Goal: Information Seeking & Learning: Learn about a topic

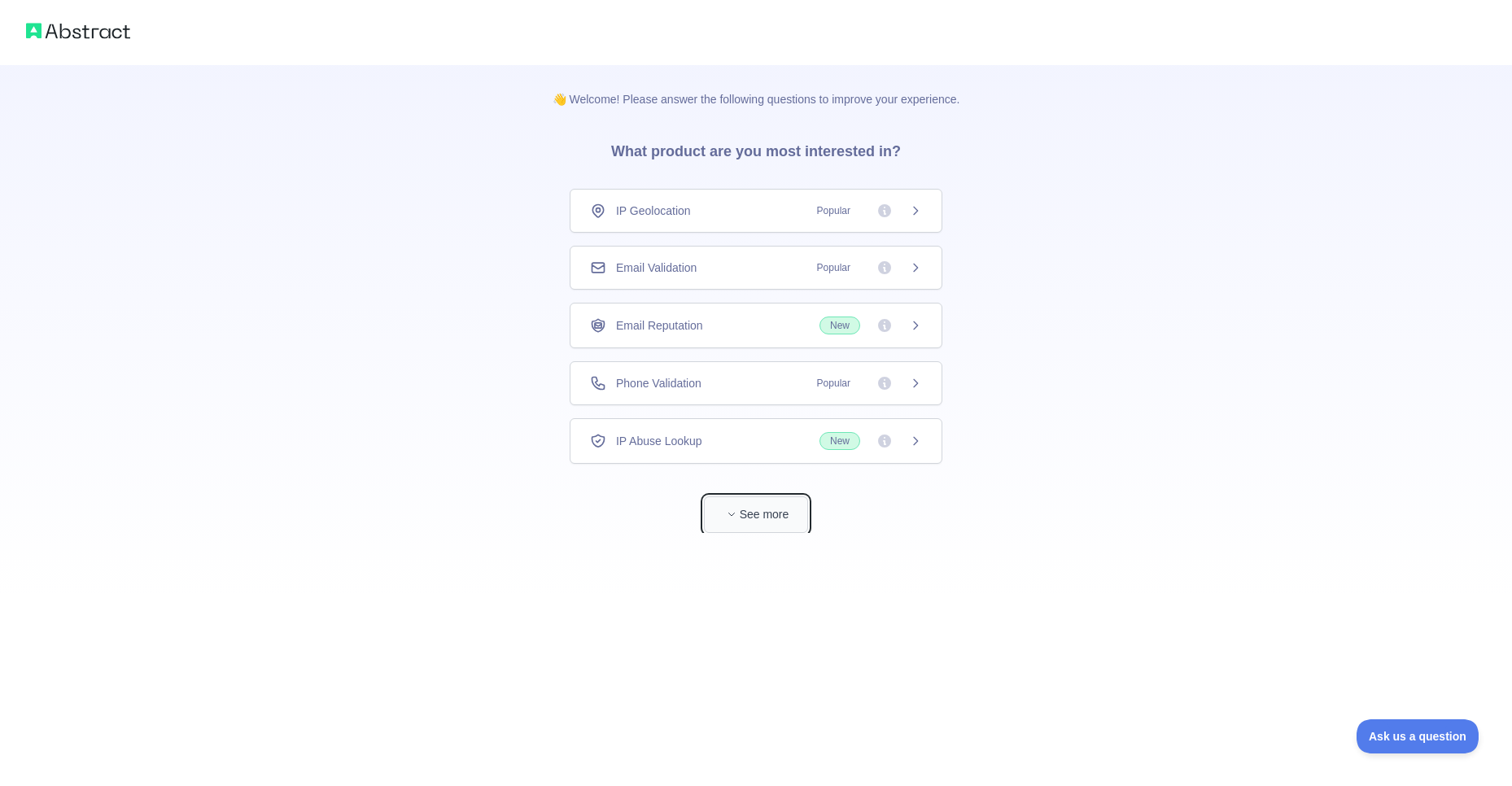
click at [768, 521] on button "See more" at bounding box center [756, 515] width 104 height 37
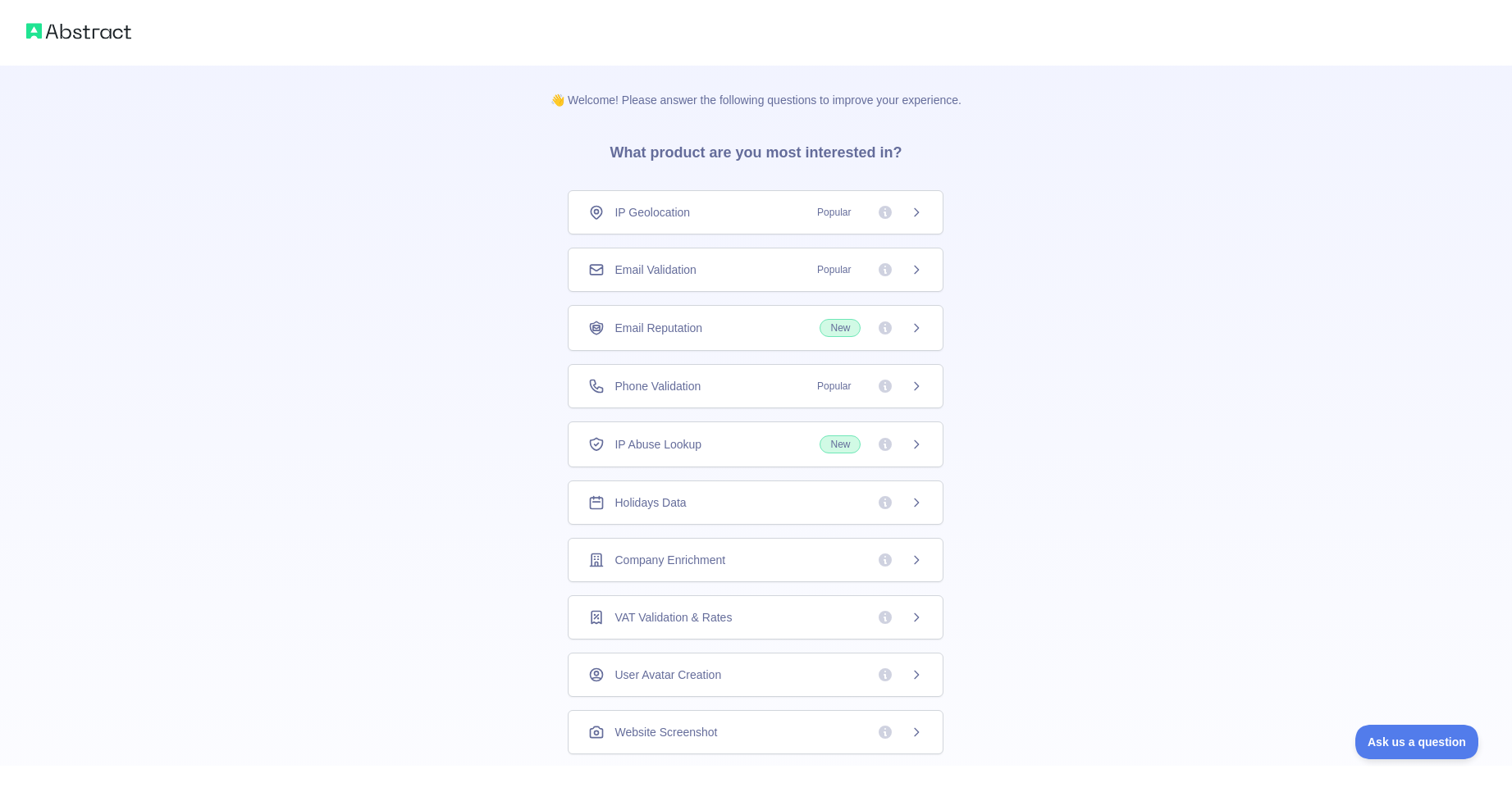
click at [1073, 267] on div "👋 Welcome! Please answer the following questions to improve your experience. Wh…" at bounding box center [756, 522] width 1512 height 1043
click at [109, 40] on img at bounding box center [79, 31] width 105 height 23
click at [112, 32] on img at bounding box center [79, 31] width 105 height 23
click at [910, 269] on icon at bounding box center [917, 270] width 13 height 13
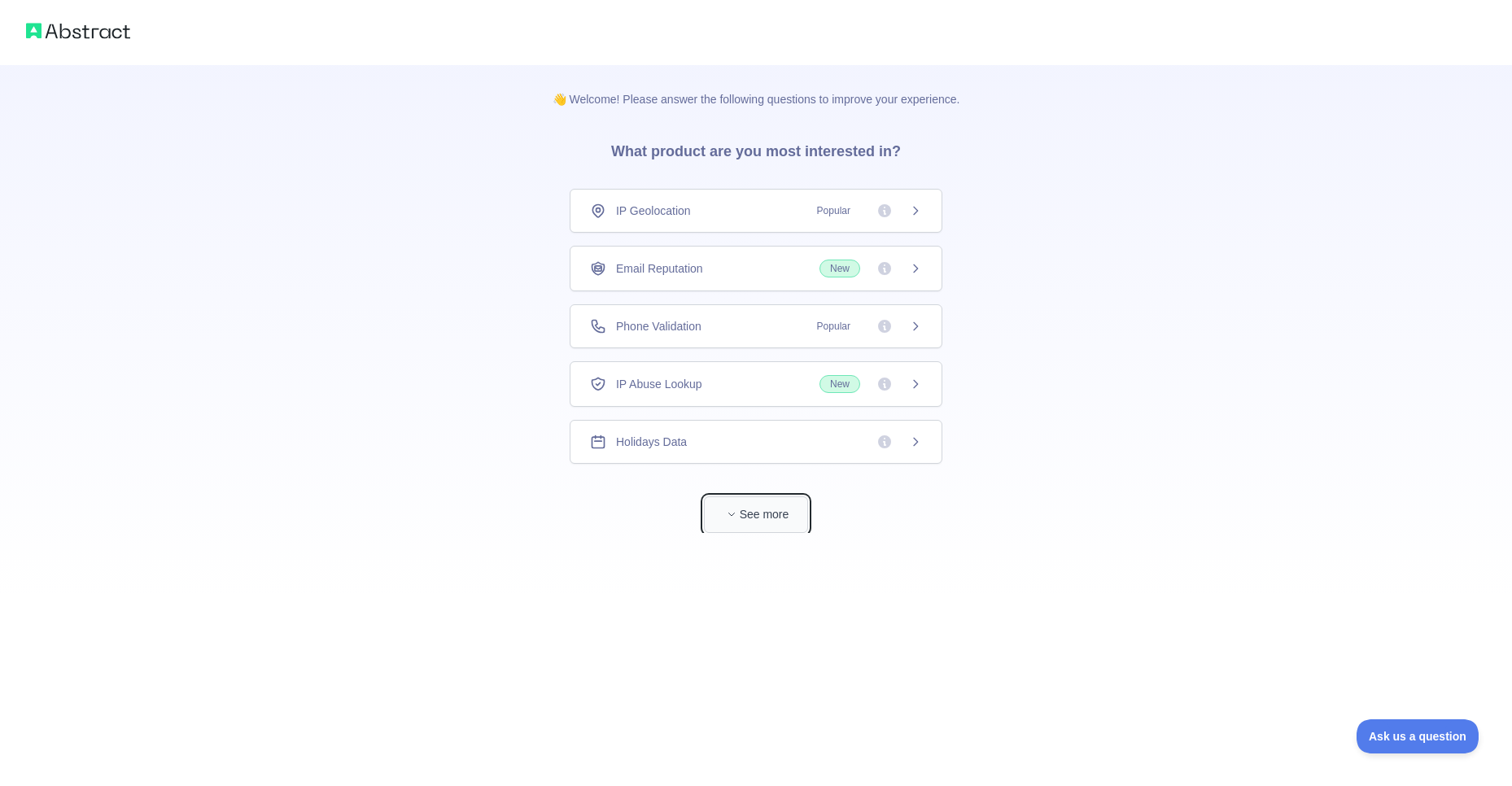
click at [766, 521] on button "See more" at bounding box center [756, 515] width 104 height 37
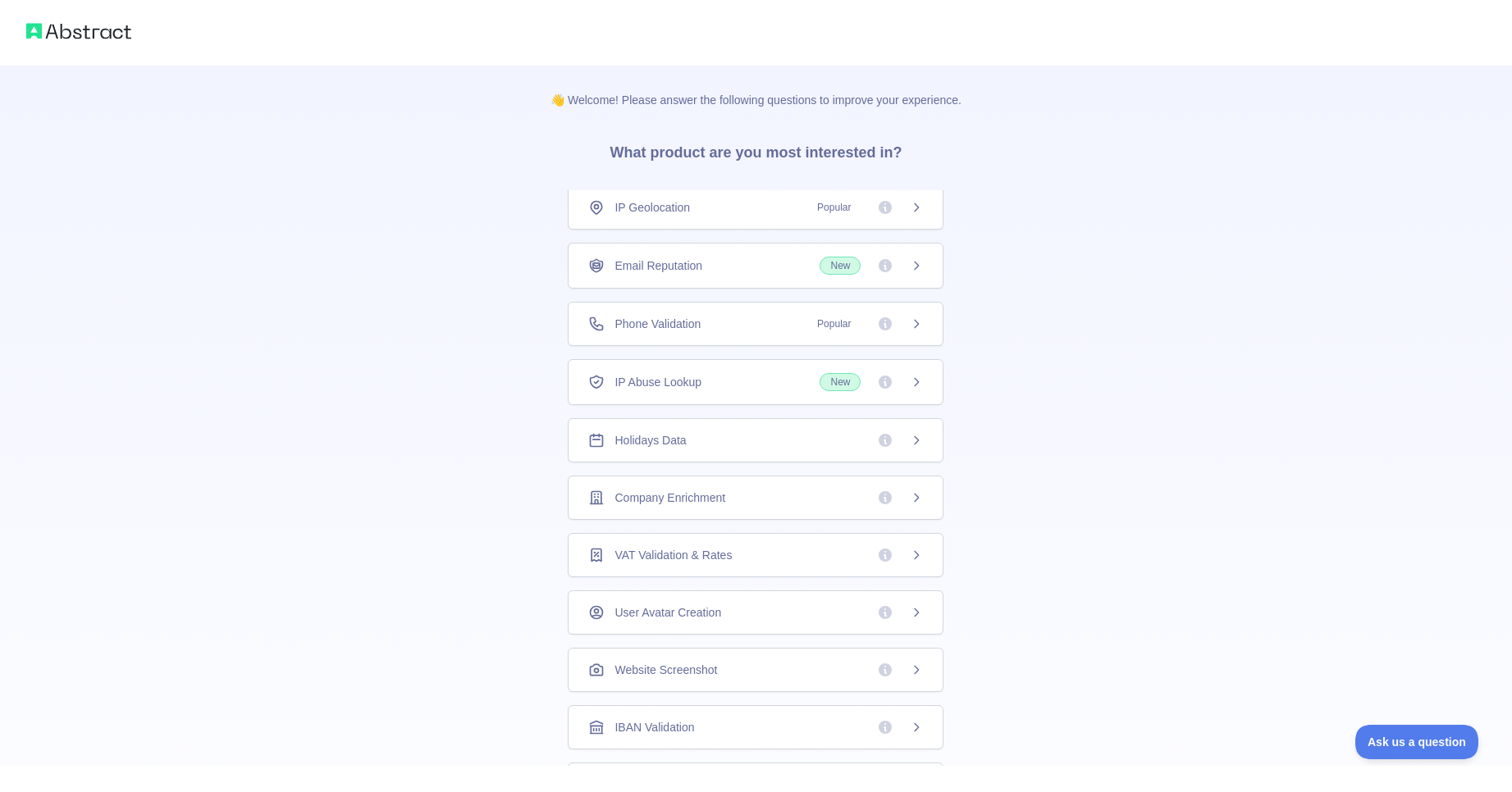
scroll to position [7, 0]
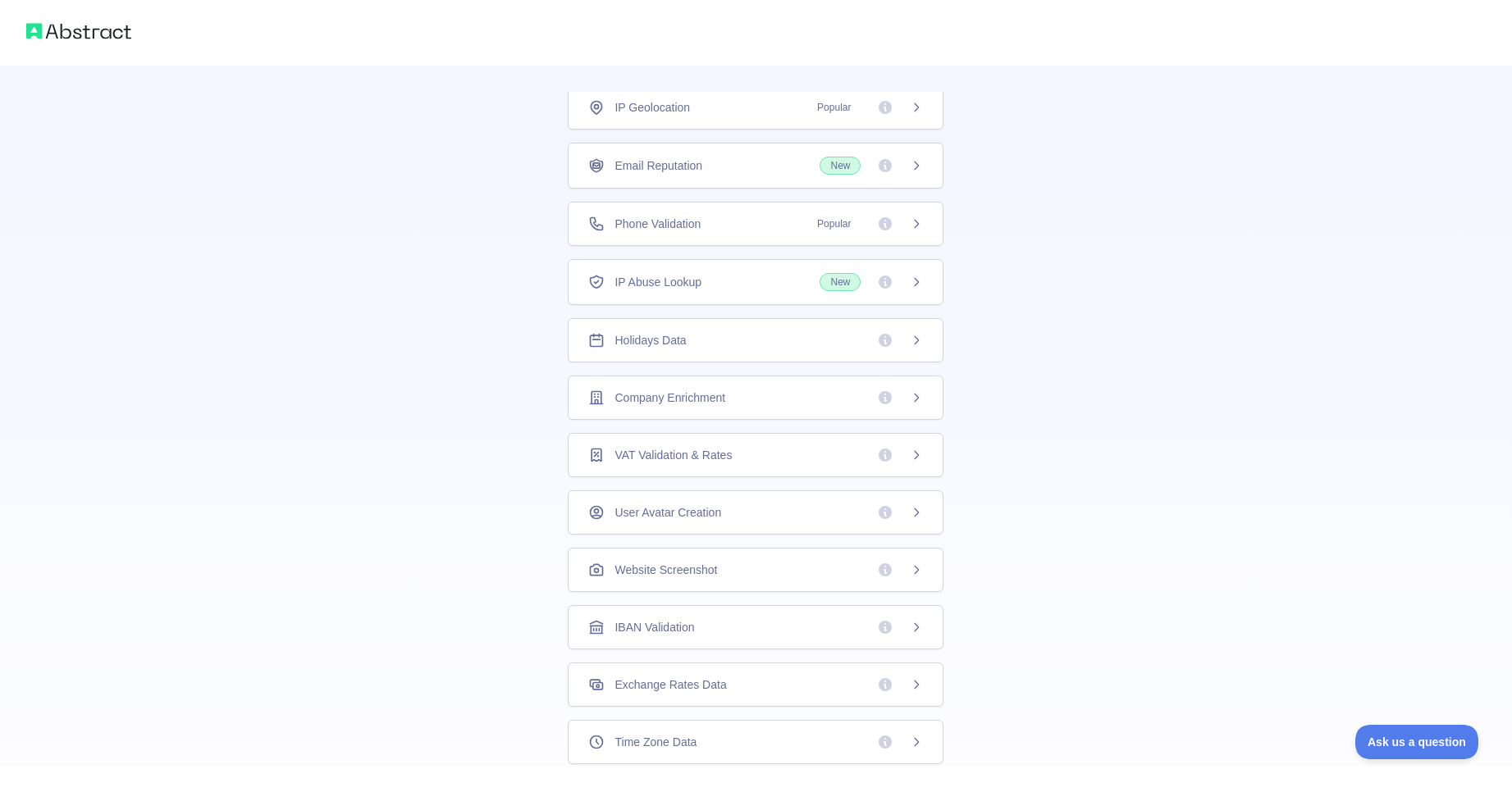
click at [1023, 609] on div "👋 Welcome! Please answer the following questions to improve your experience. Wh…" at bounding box center [756, 424] width 1512 height 1043
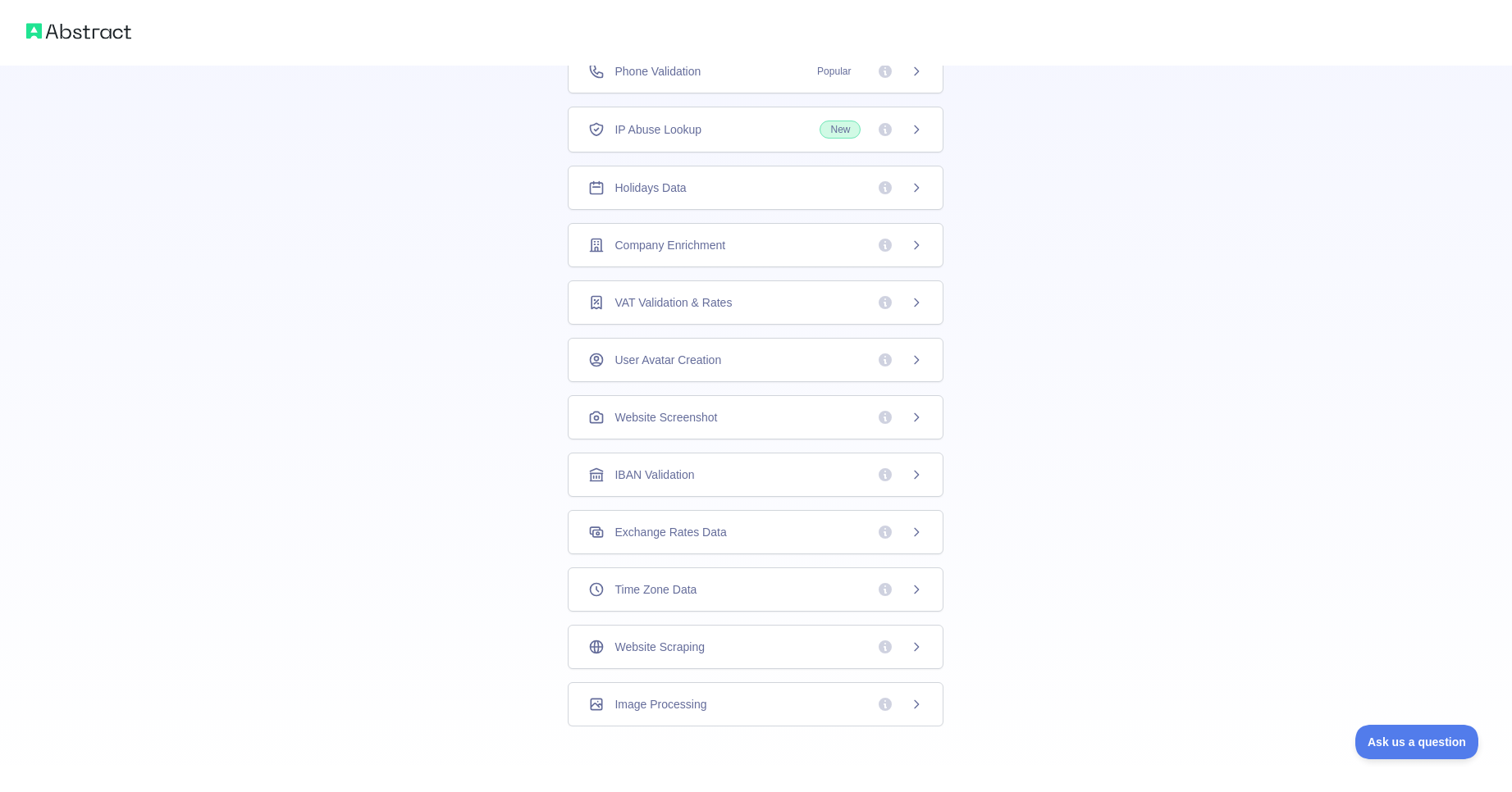
click at [687, 635] on div "Website Scraping" at bounding box center [755, 647] width 376 height 45
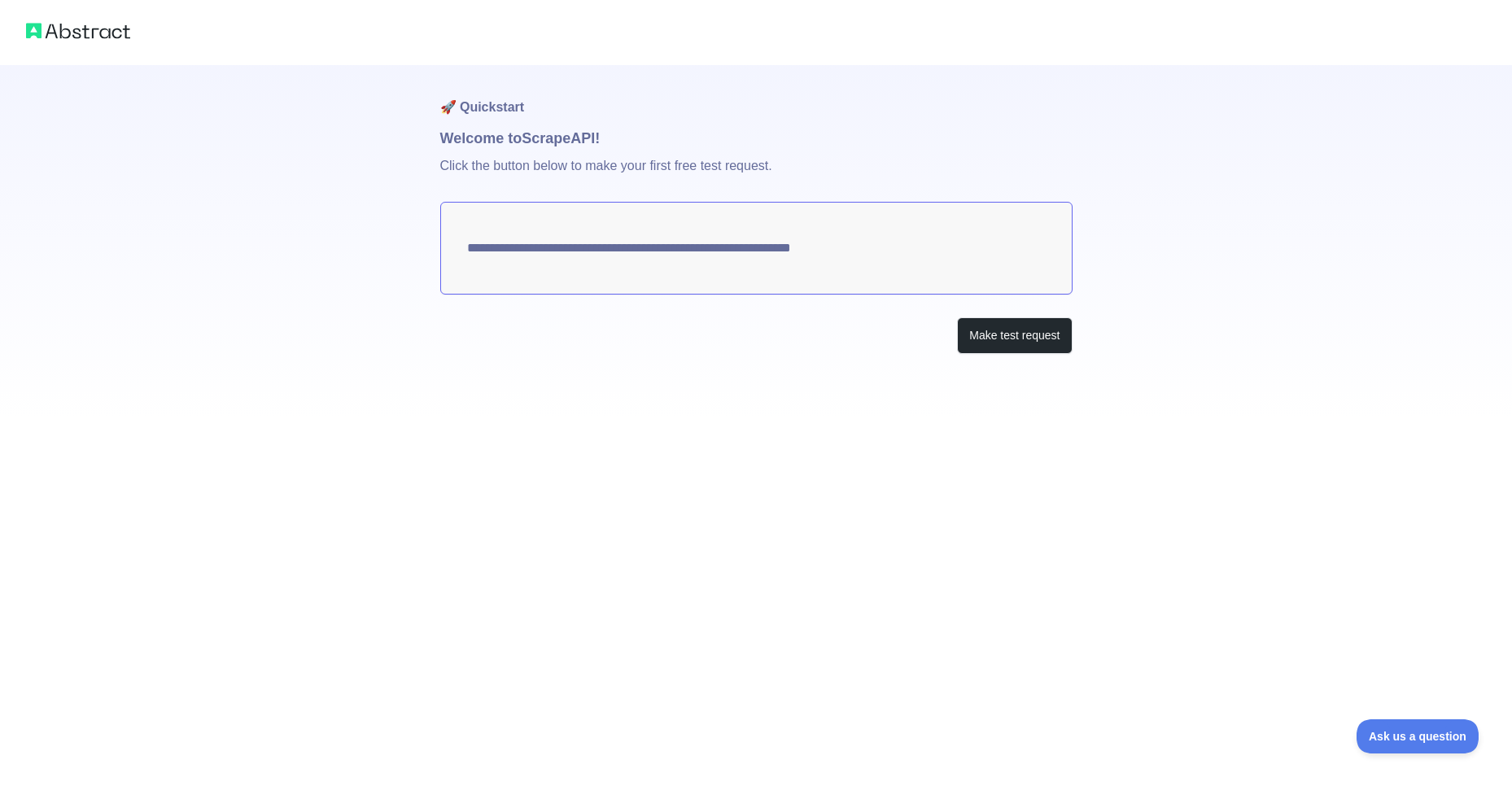
click at [678, 244] on textarea "**********" at bounding box center [756, 248] width 632 height 93
click at [684, 254] on textarea "**********" at bounding box center [756, 248] width 632 height 93
click at [1015, 337] on button "Make test request" at bounding box center [1013, 335] width 114 height 37
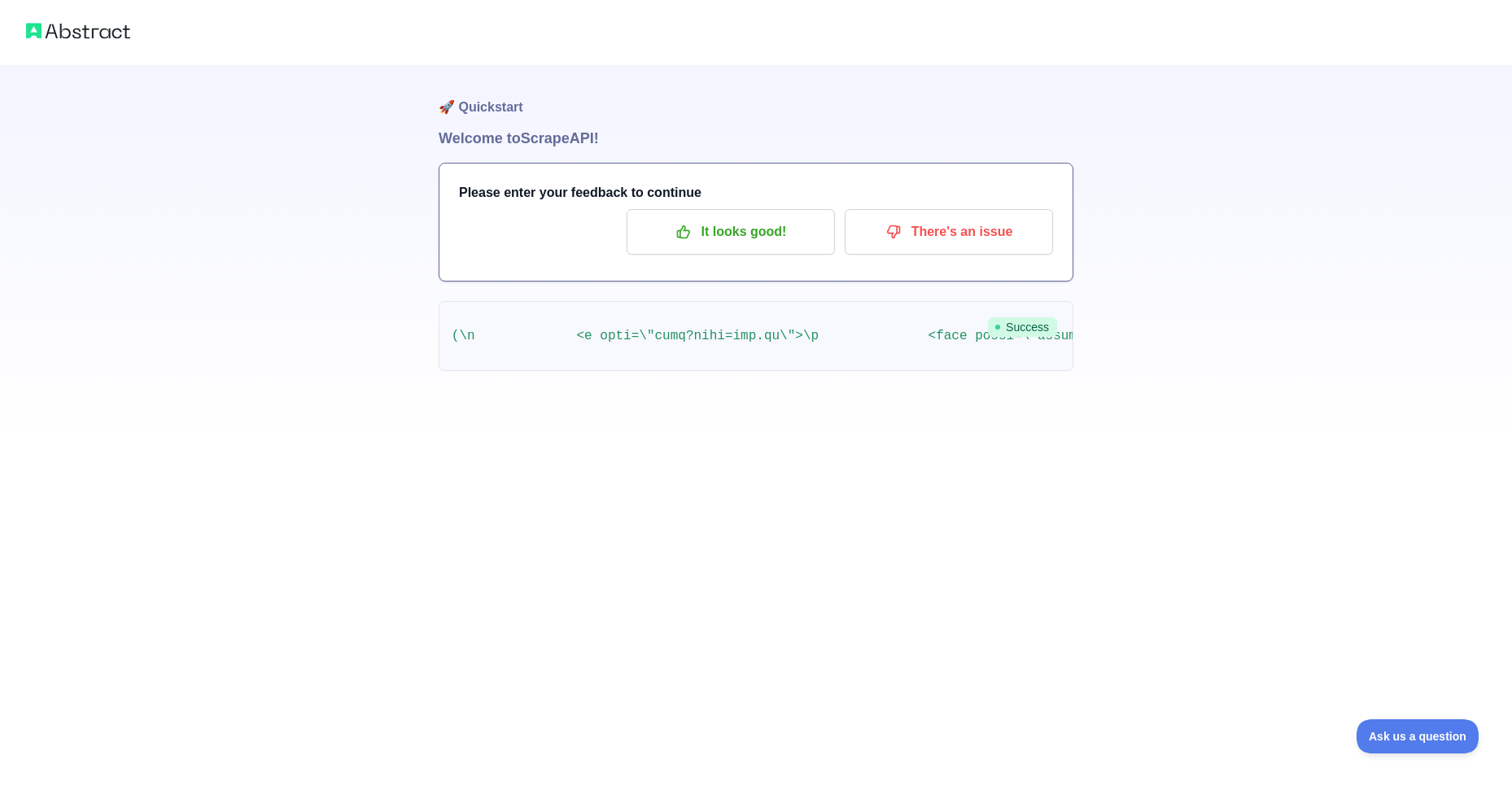
scroll to position [0, 493871]
click at [740, 244] on p "It looks good!" at bounding box center [730, 231] width 184 height 27
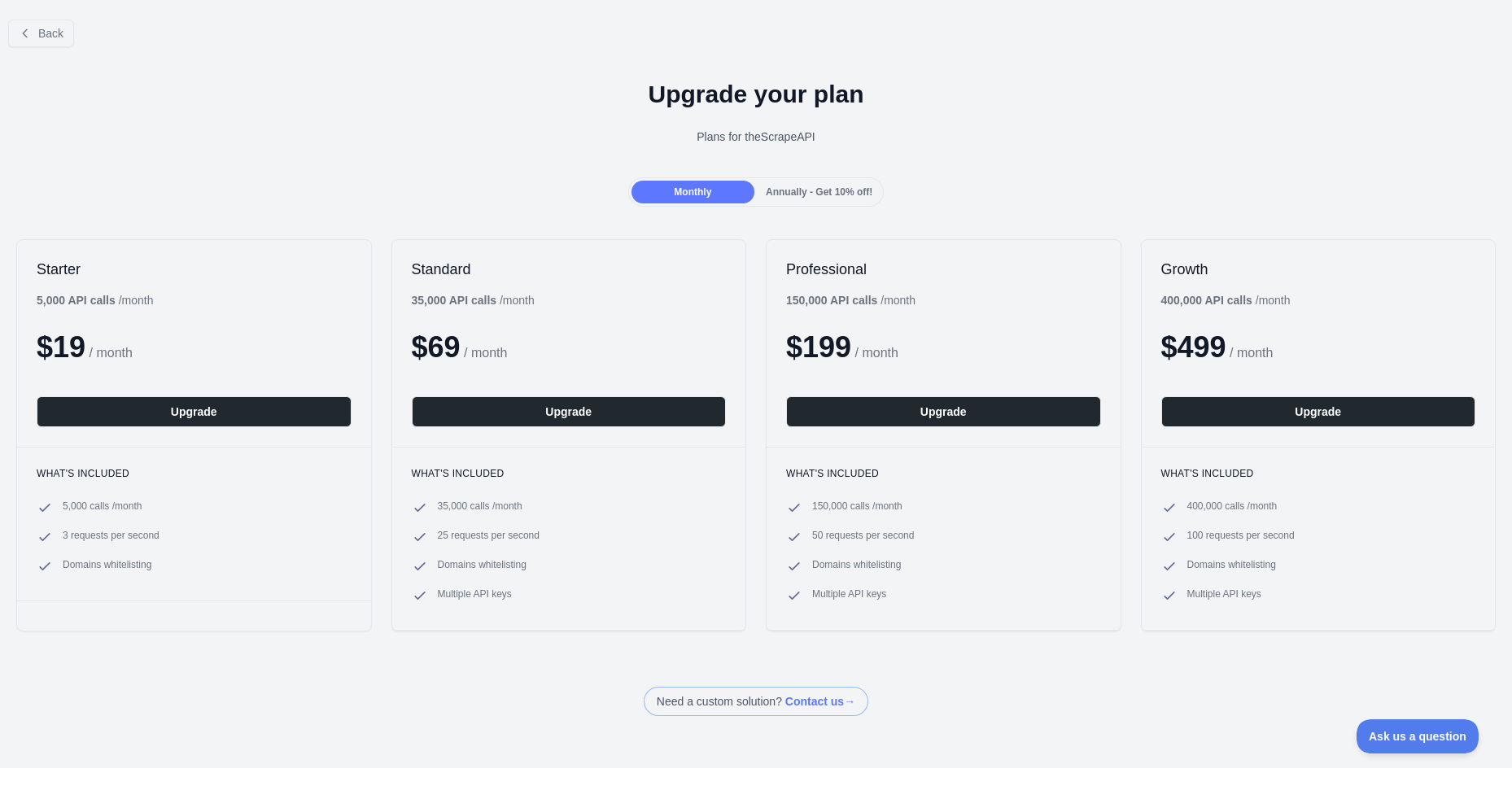
click at [838, 194] on span "Annually - Get 10% off!" at bounding box center [819, 192] width 107 height 11
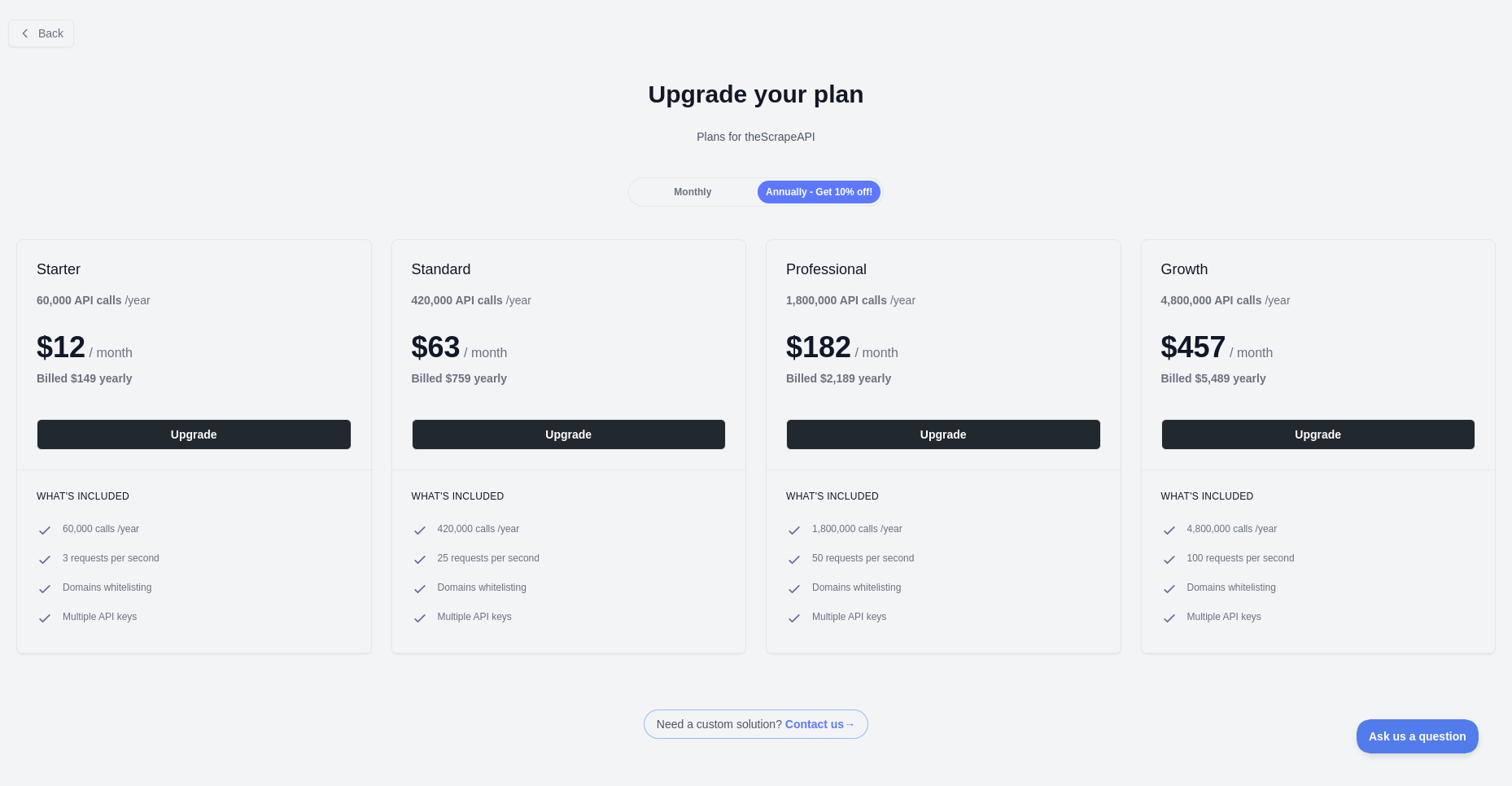
click at [647, 165] on div "Upgrade your plan Plans for the Scrape API" at bounding box center [756, 119] width 1512 height 117
click at [679, 188] on span "Monthly" at bounding box center [692, 192] width 38 height 11
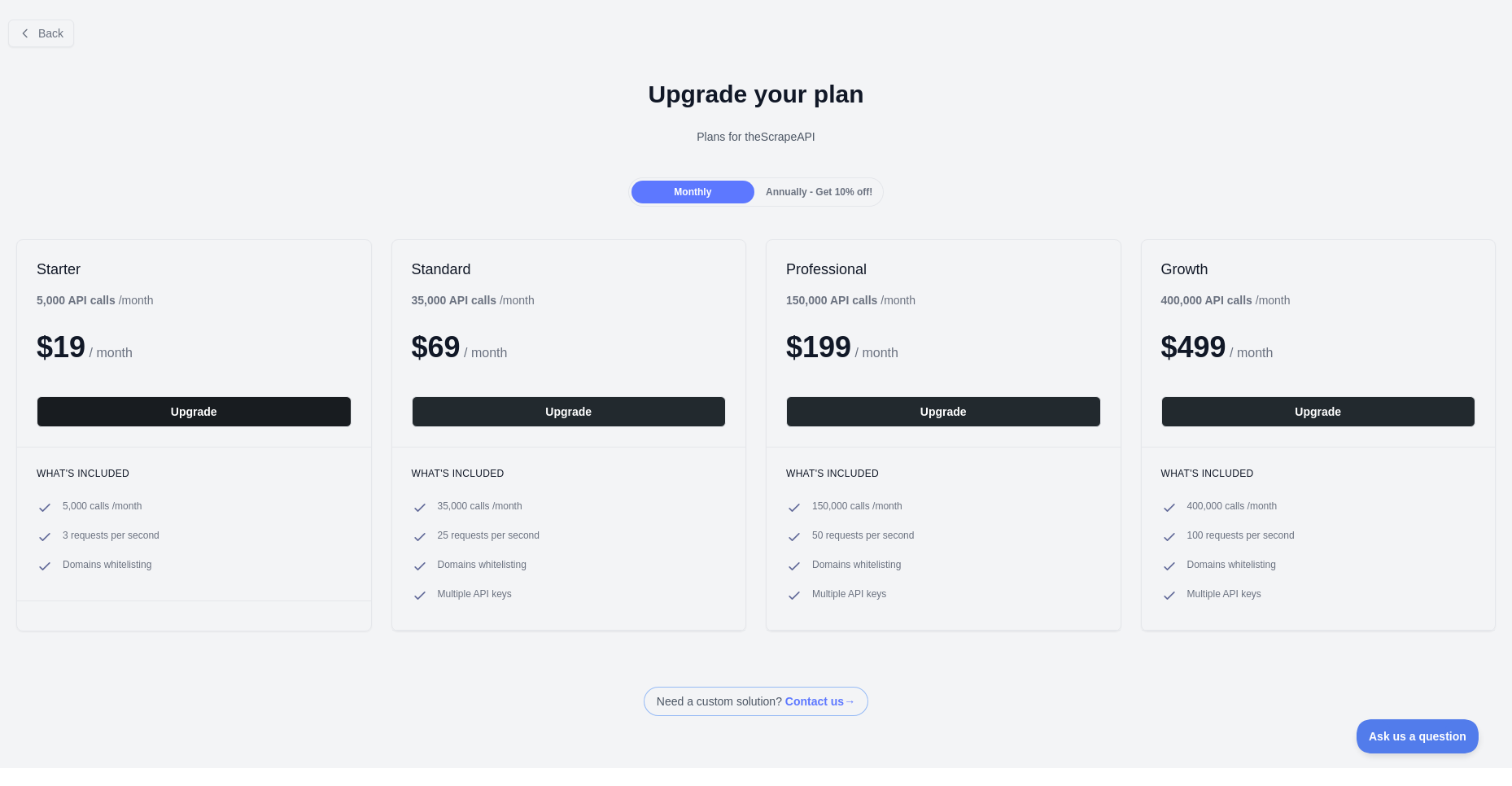
click at [261, 413] on button "Upgrade" at bounding box center [194, 412] width 314 height 31
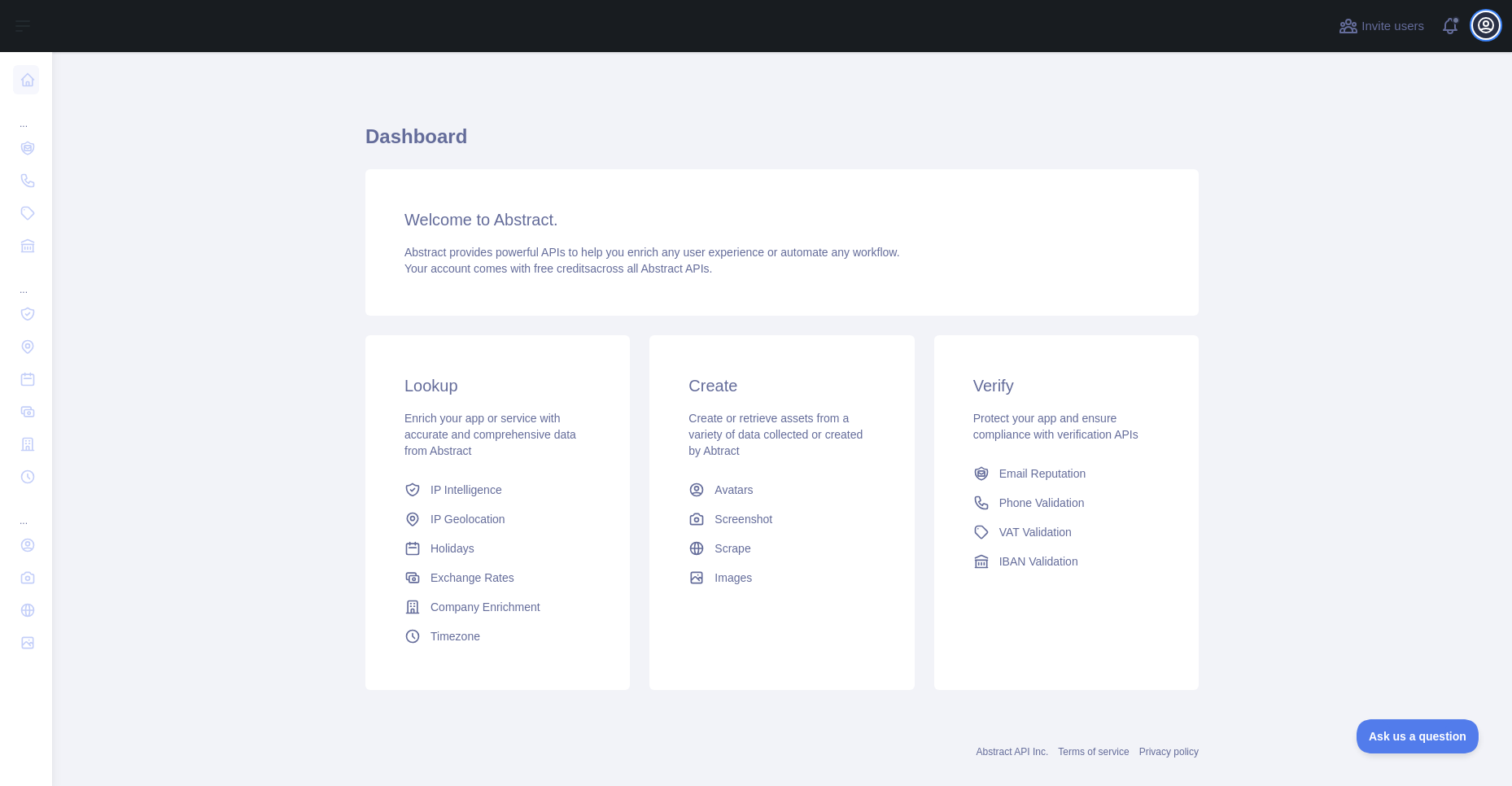
click at [1486, 24] on icon "button" at bounding box center [1486, 25] width 20 height 20
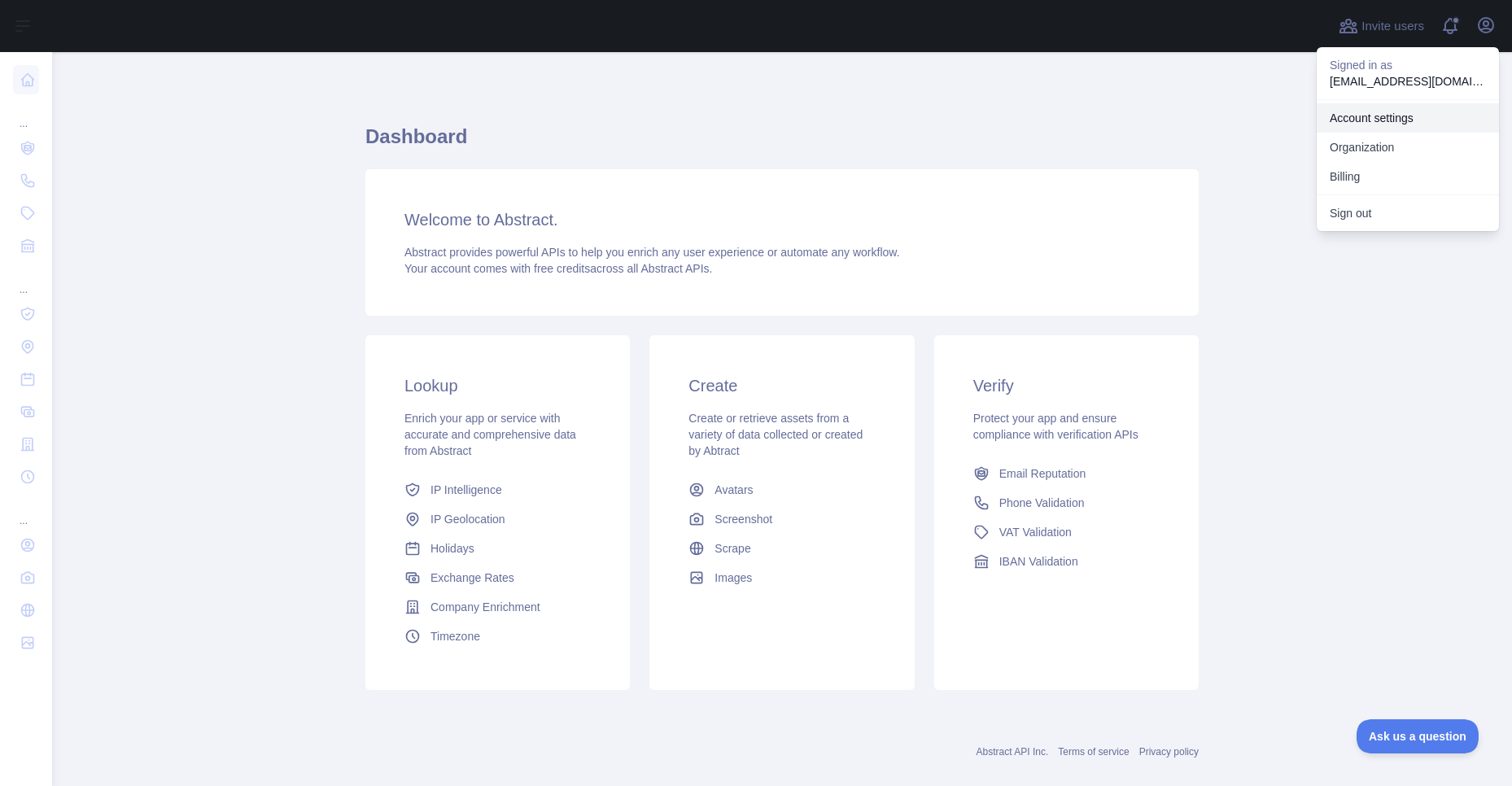
click at [1403, 119] on link "Account settings" at bounding box center [1407, 117] width 182 height 29
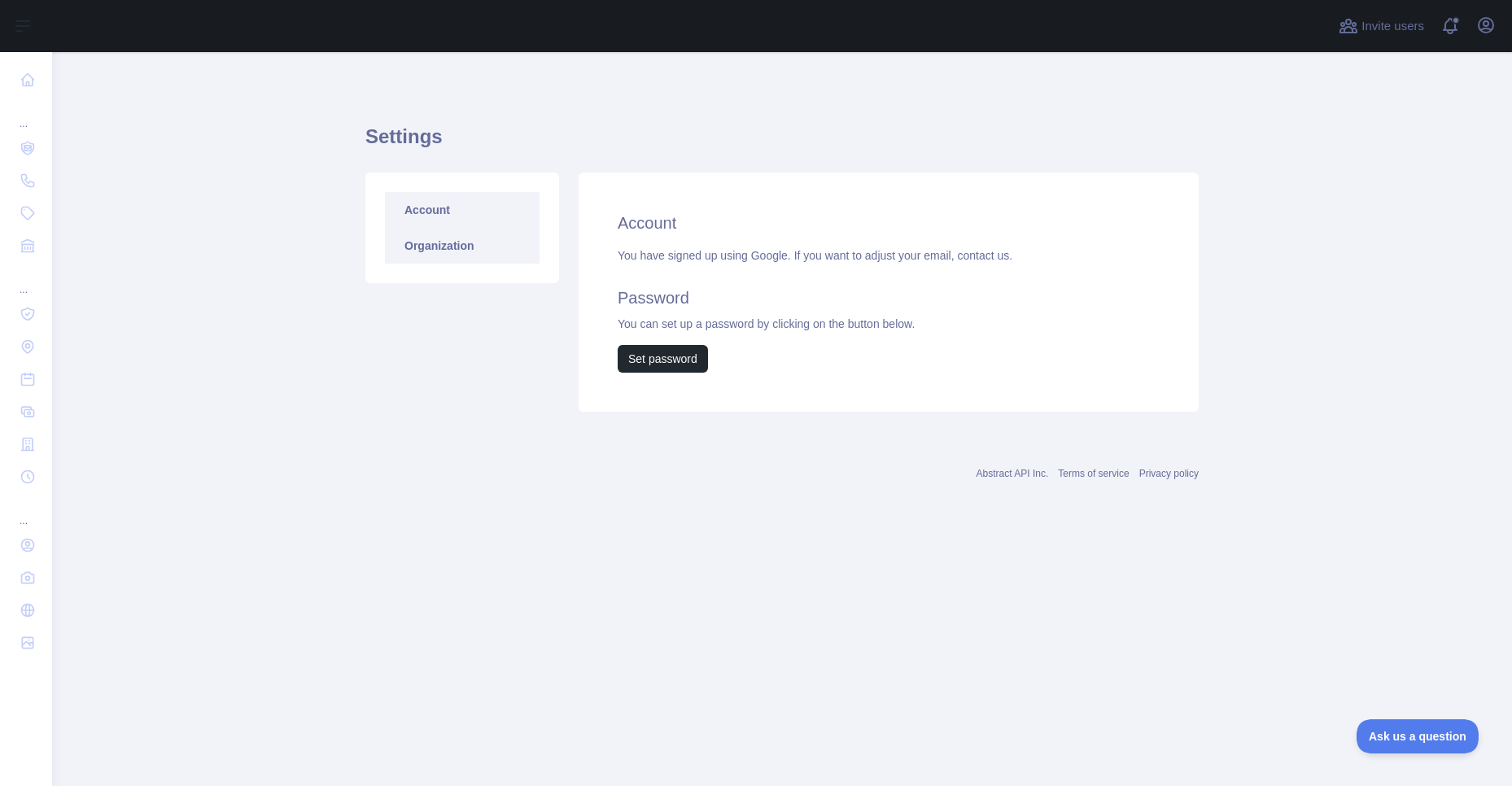
click at [439, 256] on link "Organization" at bounding box center [463, 246] width 155 height 36
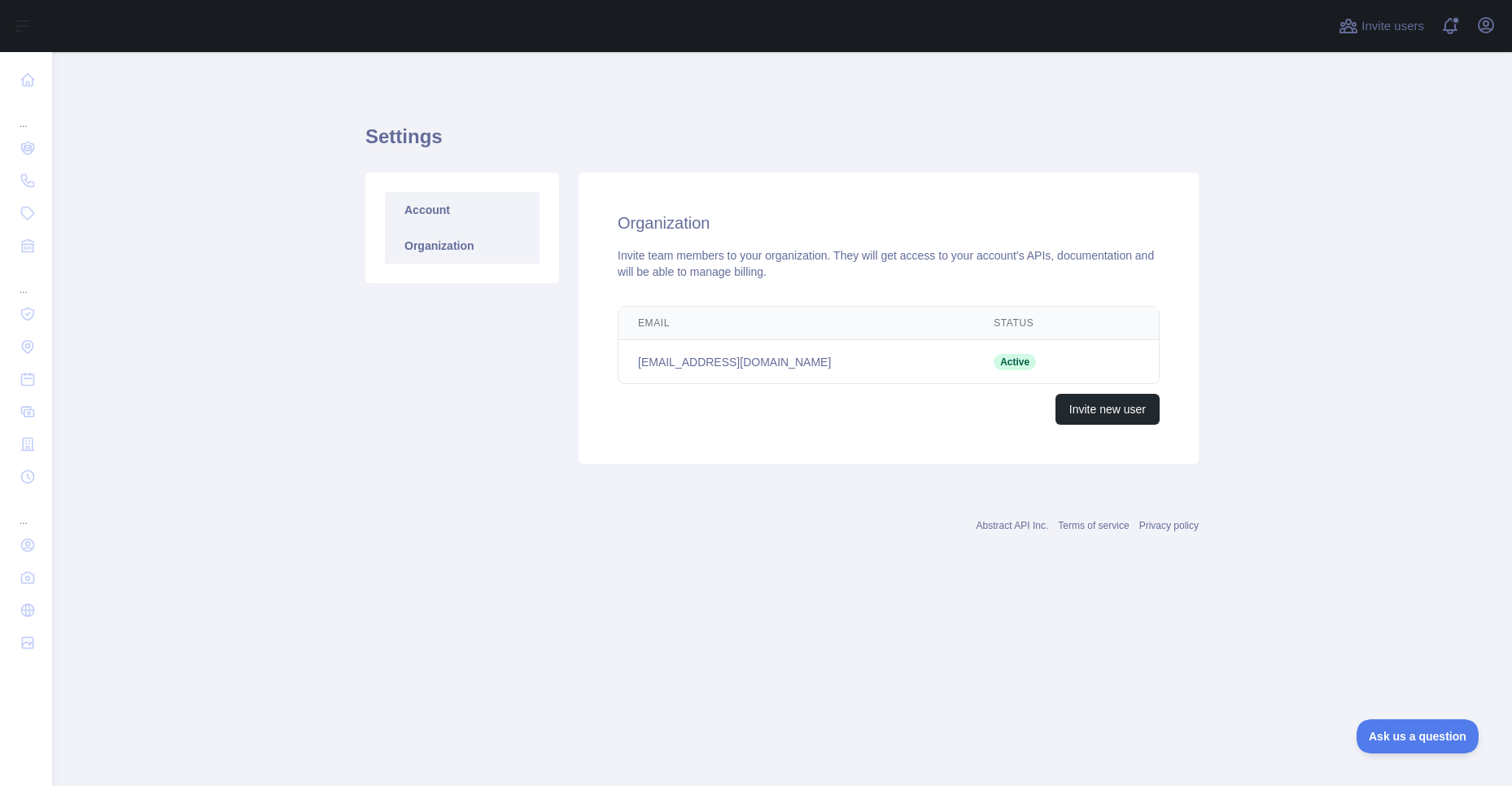
click at [443, 214] on link "Account" at bounding box center [463, 210] width 155 height 36
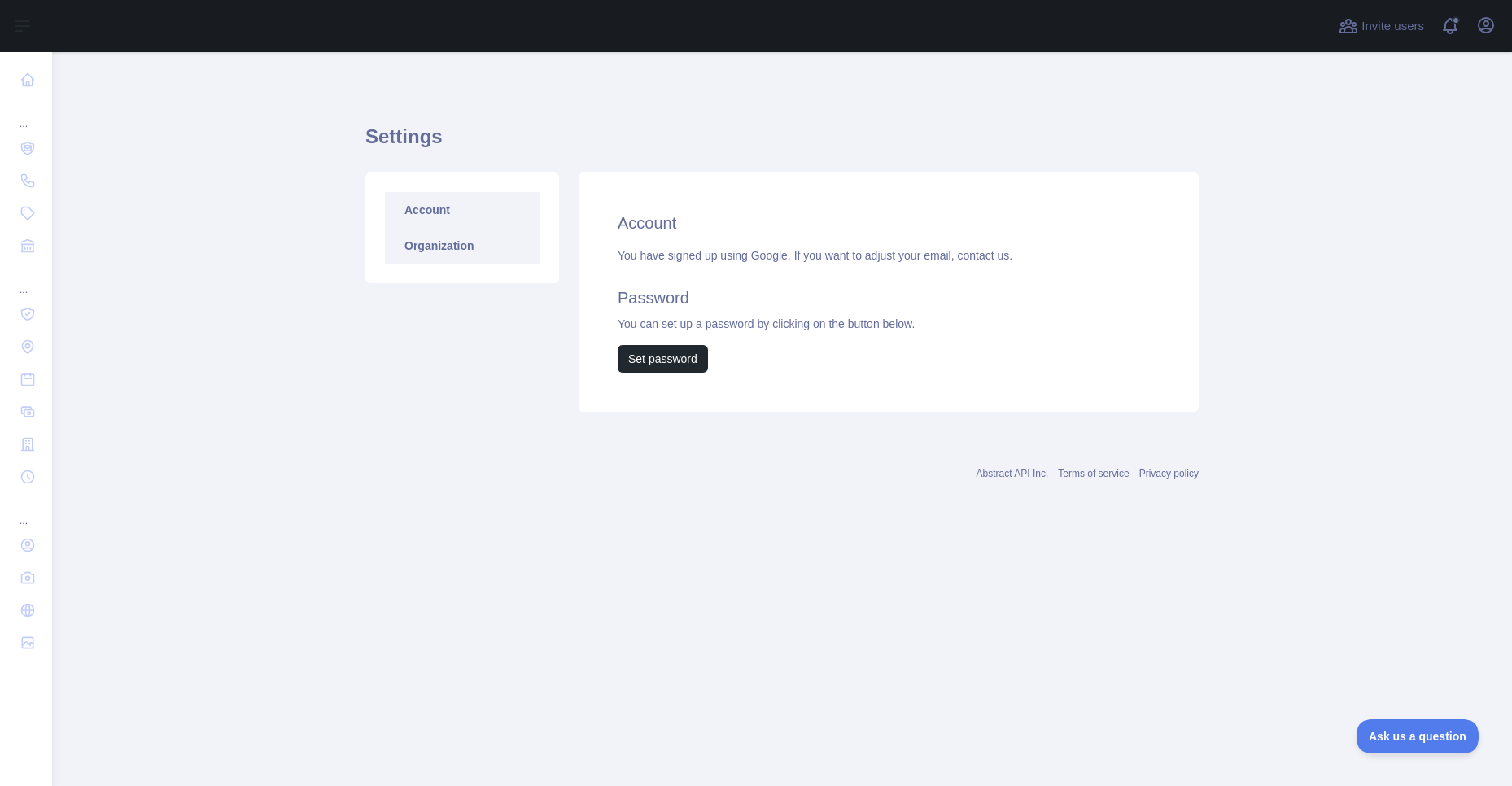
click at [437, 233] on link "Organization" at bounding box center [463, 246] width 155 height 36
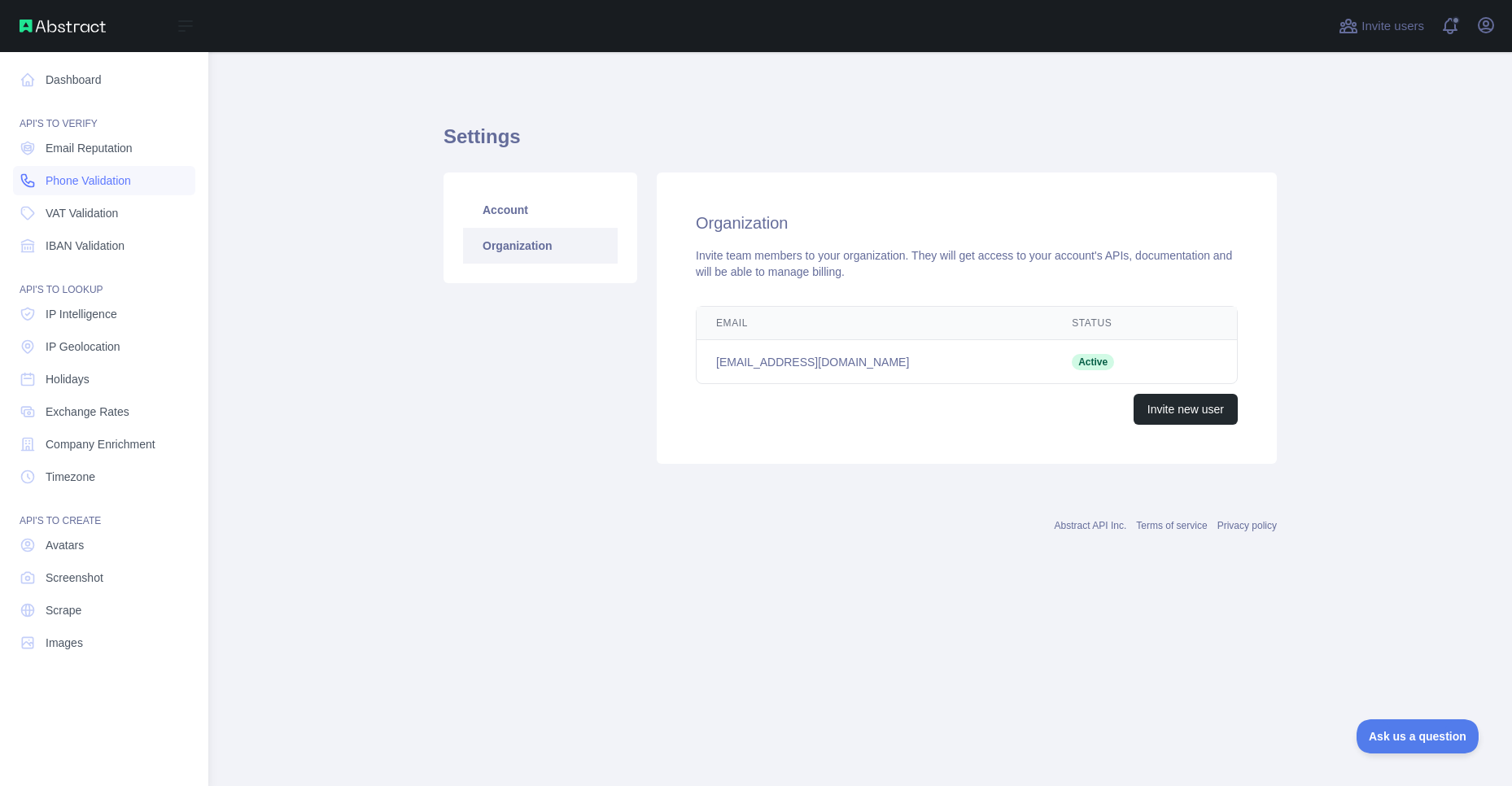
click at [131, 179] on span "Phone Validation" at bounding box center [88, 180] width 85 height 16
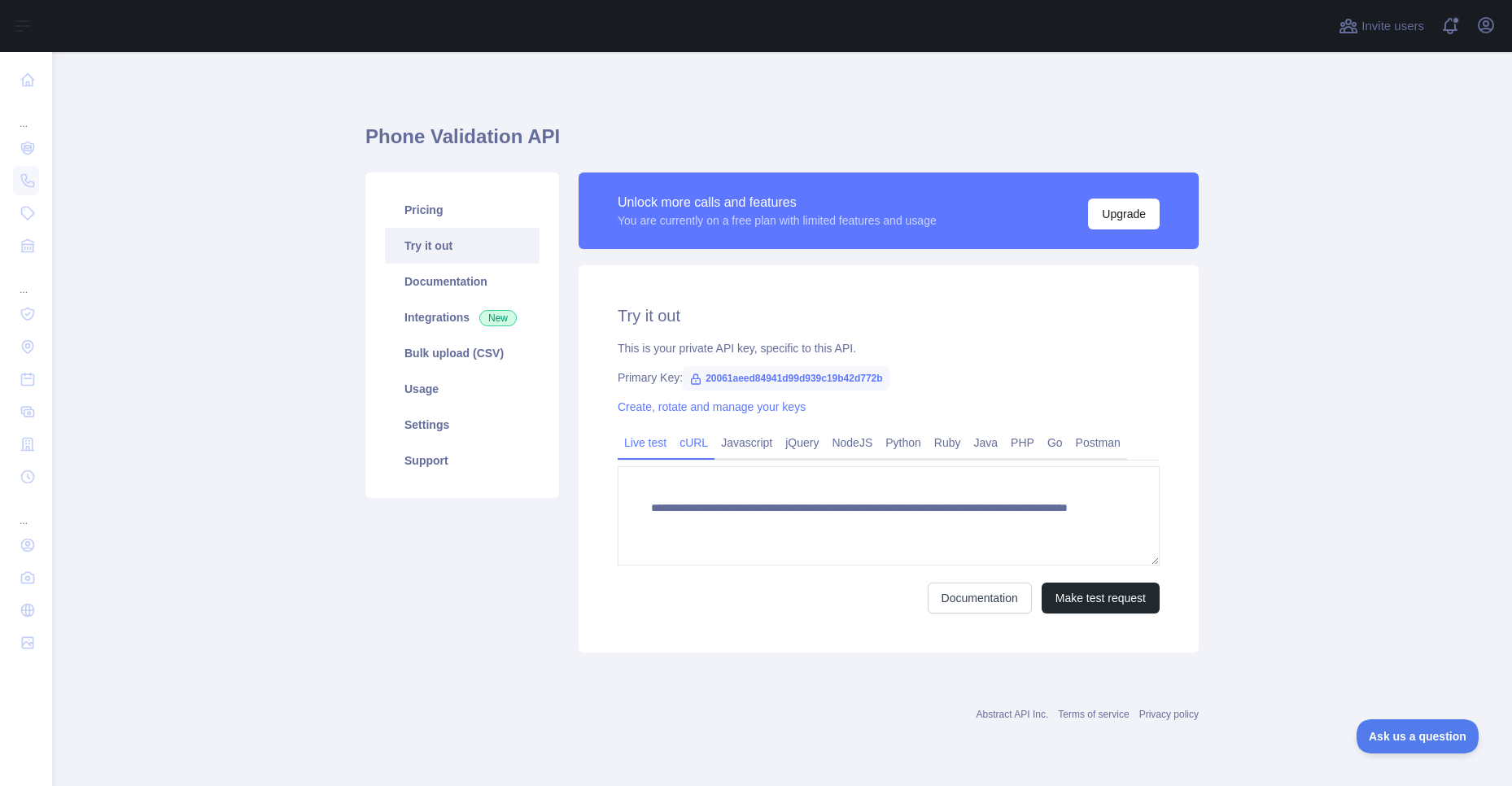
click at [688, 450] on link "cURL" at bounding box center [694, 443] width 42 height 26
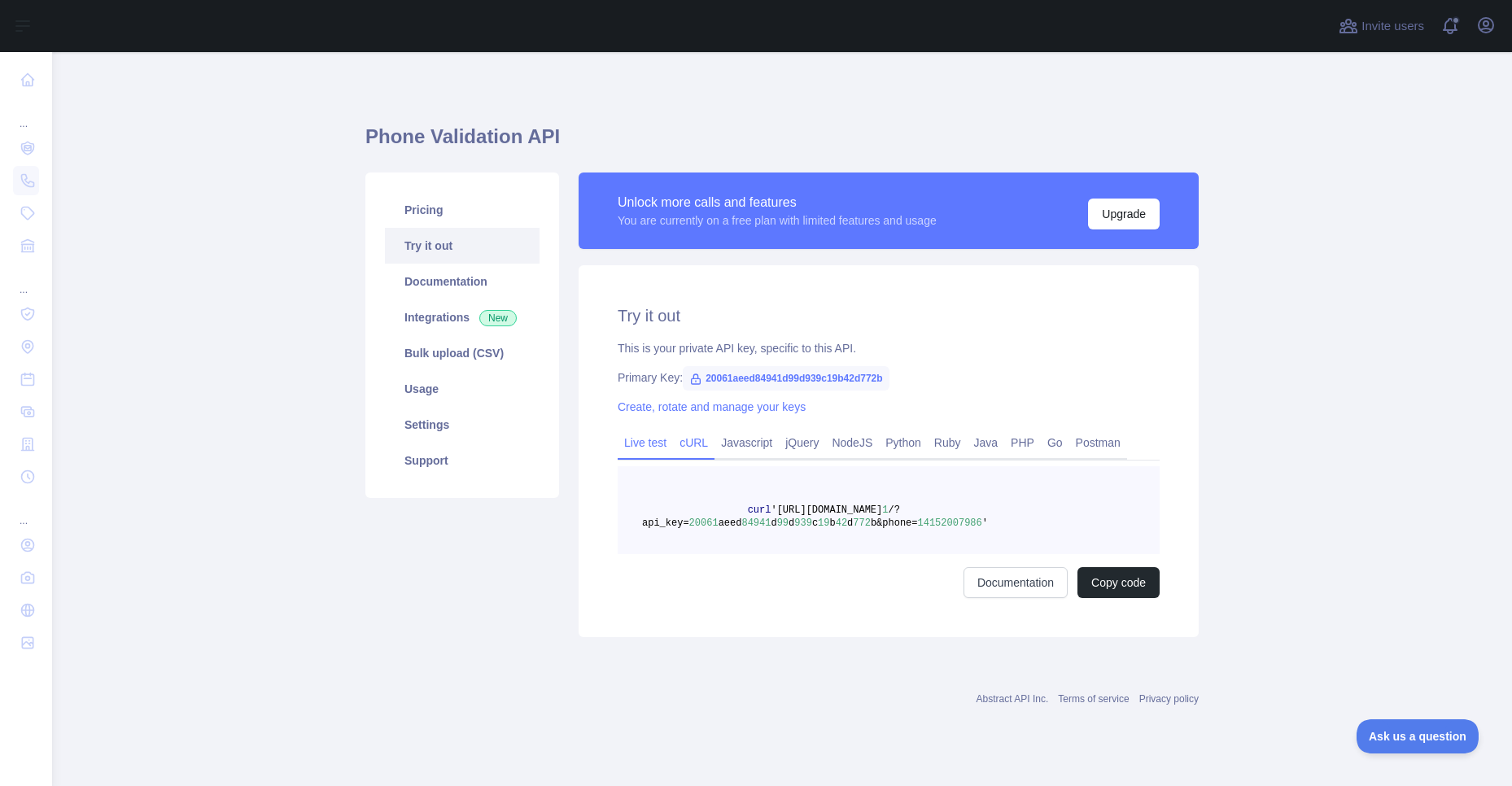
click at [655, 443] on link "Live test" at bounding box center [645, 443] width 56 height 26
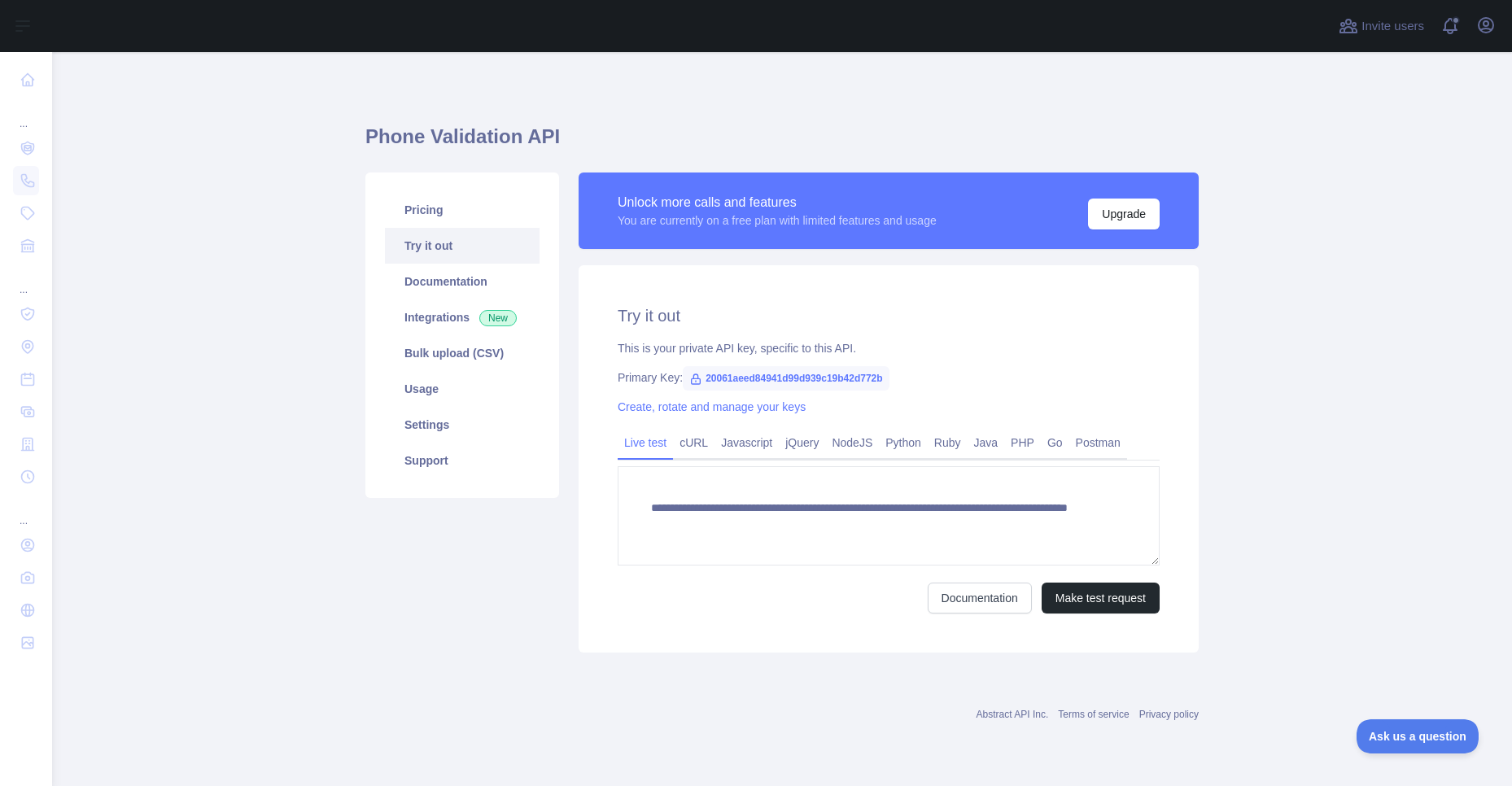
click at [1005, 377] on div "Primary Key: 20061aeed84941d99d939c19b42d772b" at bounding box center [889, 377] width 542 height 16
click at [779, 380] on span "20061aeed84941d99d939c19b42d772b" at bounding box center [786, 379] width 207 height 25
click at [775, 379] on span "20061aeed84941d99d939c19b42d772b" at bounding box center [786, 379] width 207 height 25
click at [777, 379] on span "20061aeed84941d99d939c19b42d772b" at bounding box center [786, 379] width 207 height 25
copy span "20061aeed84941d99d939c19b42d772b"
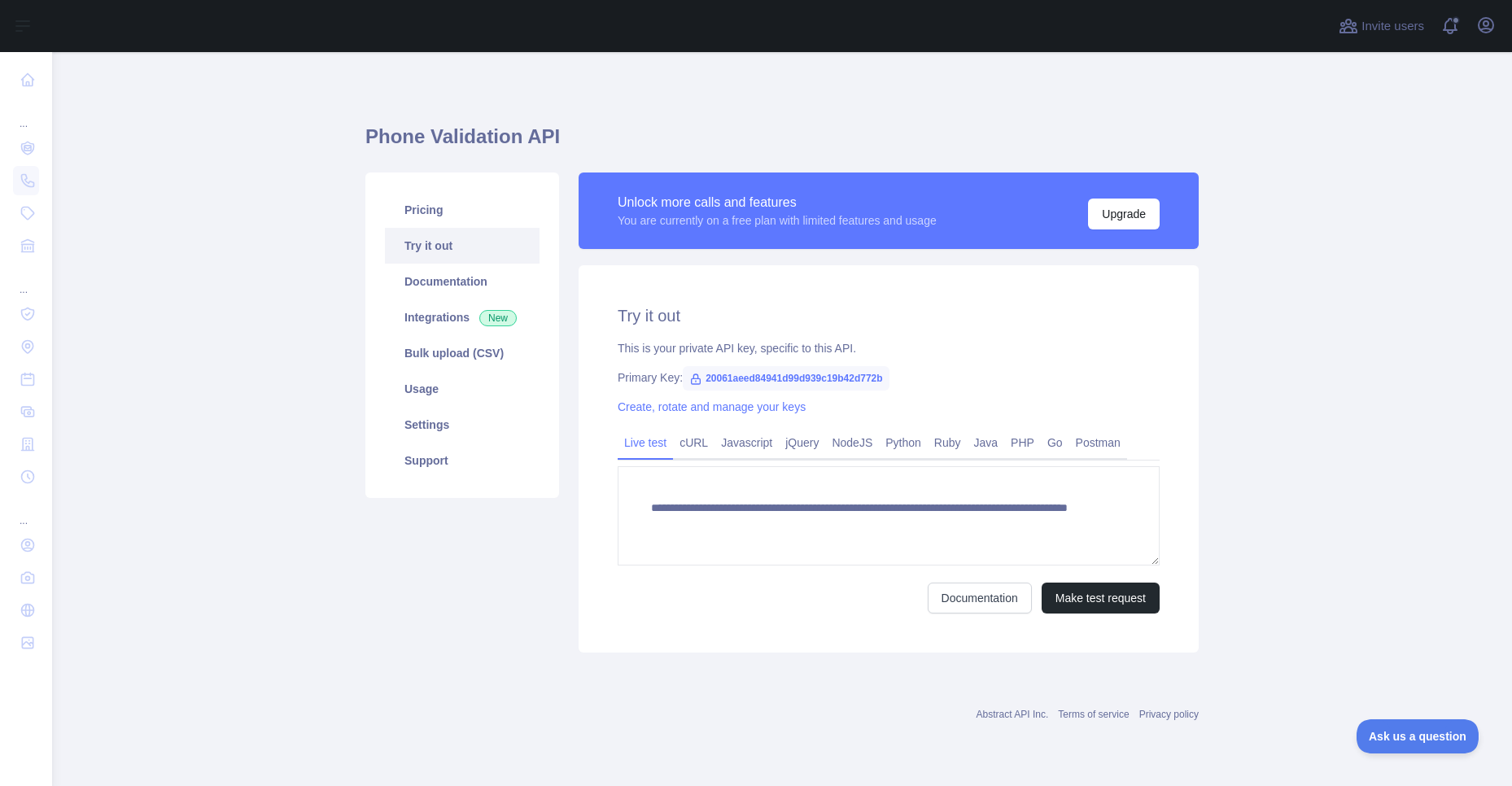
click at [649, 311] on h2 "Try it out" at bounding box center [889, 316] width 542 height 23
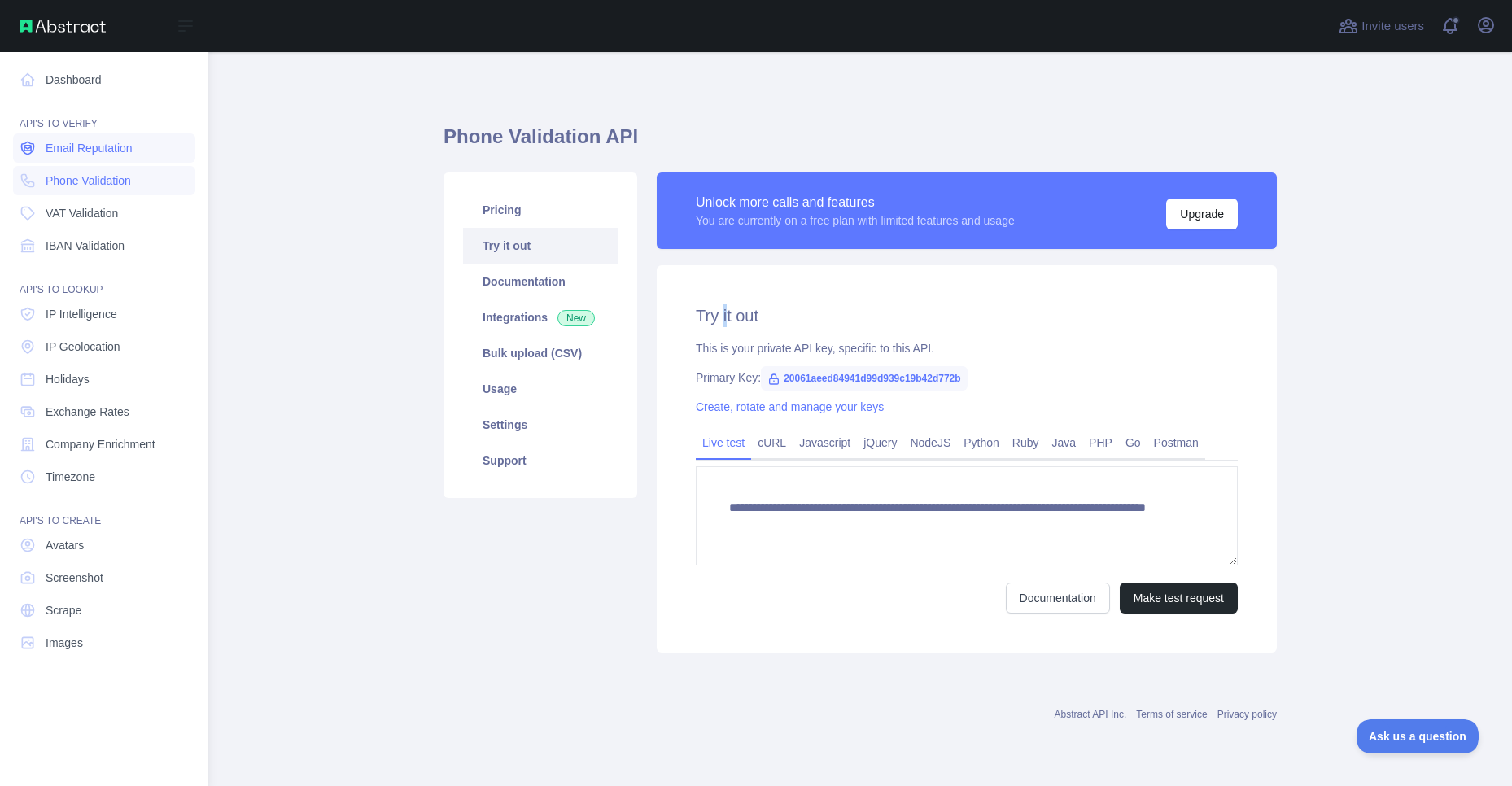
click at [118, 144] on span "Email Reputation" at bounding box center [89, 147] width 87 height 16
click at [113, 150] on span "Email Reputation" at bounding box center [89, 147] width 87 height 16
click at [112, 352] on span "IP Geolocation" at bounding box center [82, 346] width 75 height 16
click at [108, 356] on link "IP Geolocation" at bounding box center [104, 347] width 182 height 29
click at [111, 351] on span "IP Geolocation" at bounding box center [82, 346] width 75 height 16
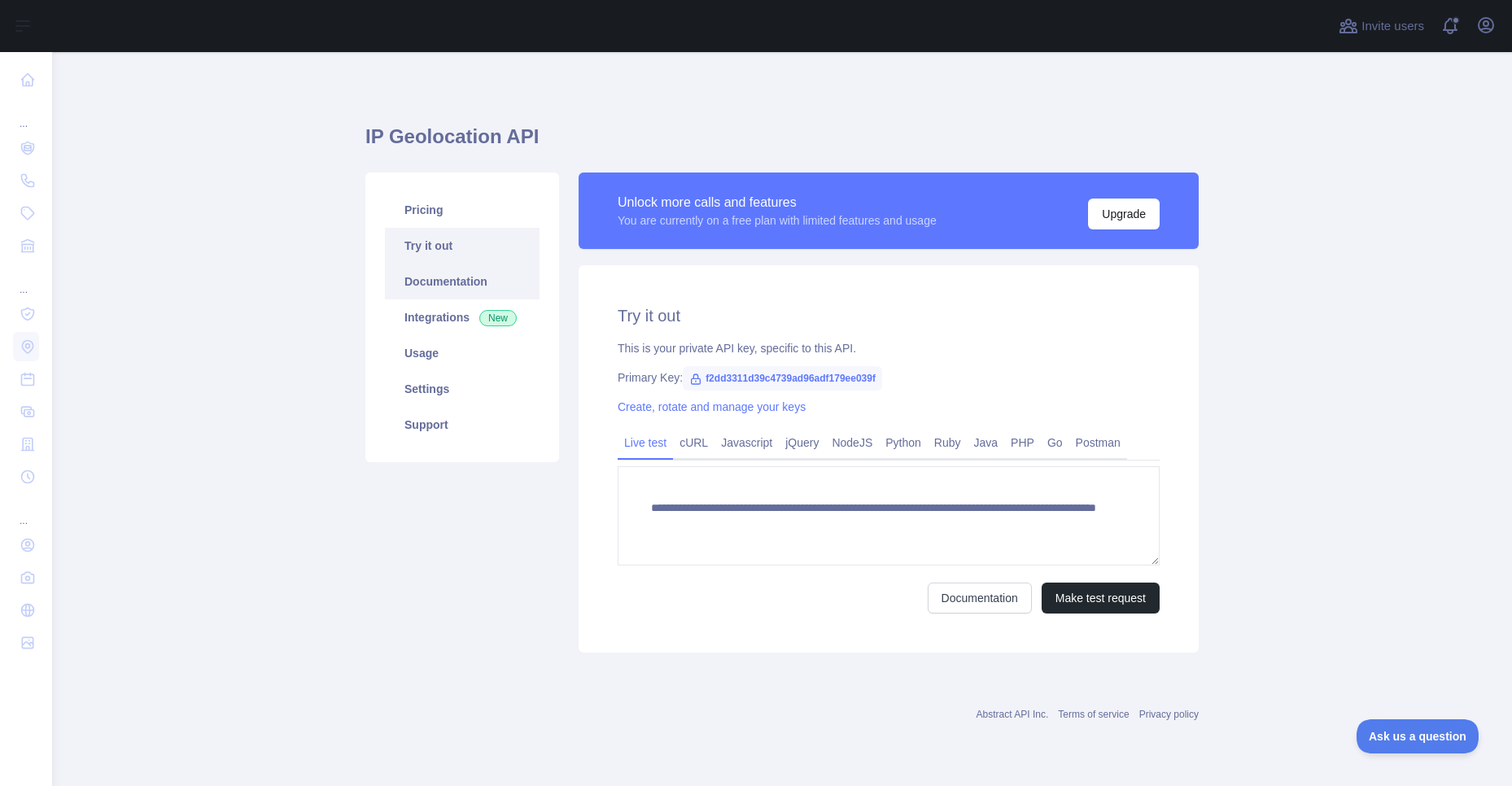
click at [427, 290] on link "Documentation" at bounding box center [463, 282] width 155 height 36
click at [433, 250] on link "Try it out" at bounding box center [463, 246] width 155 height 36
click at [777, 376] on span "f2dd3311d39c4739ad96adf179ee039f" at bounding box center [782, 379] width 199 height 25
copy span "f2dd3311d39c4739ad96adf179ee039f"
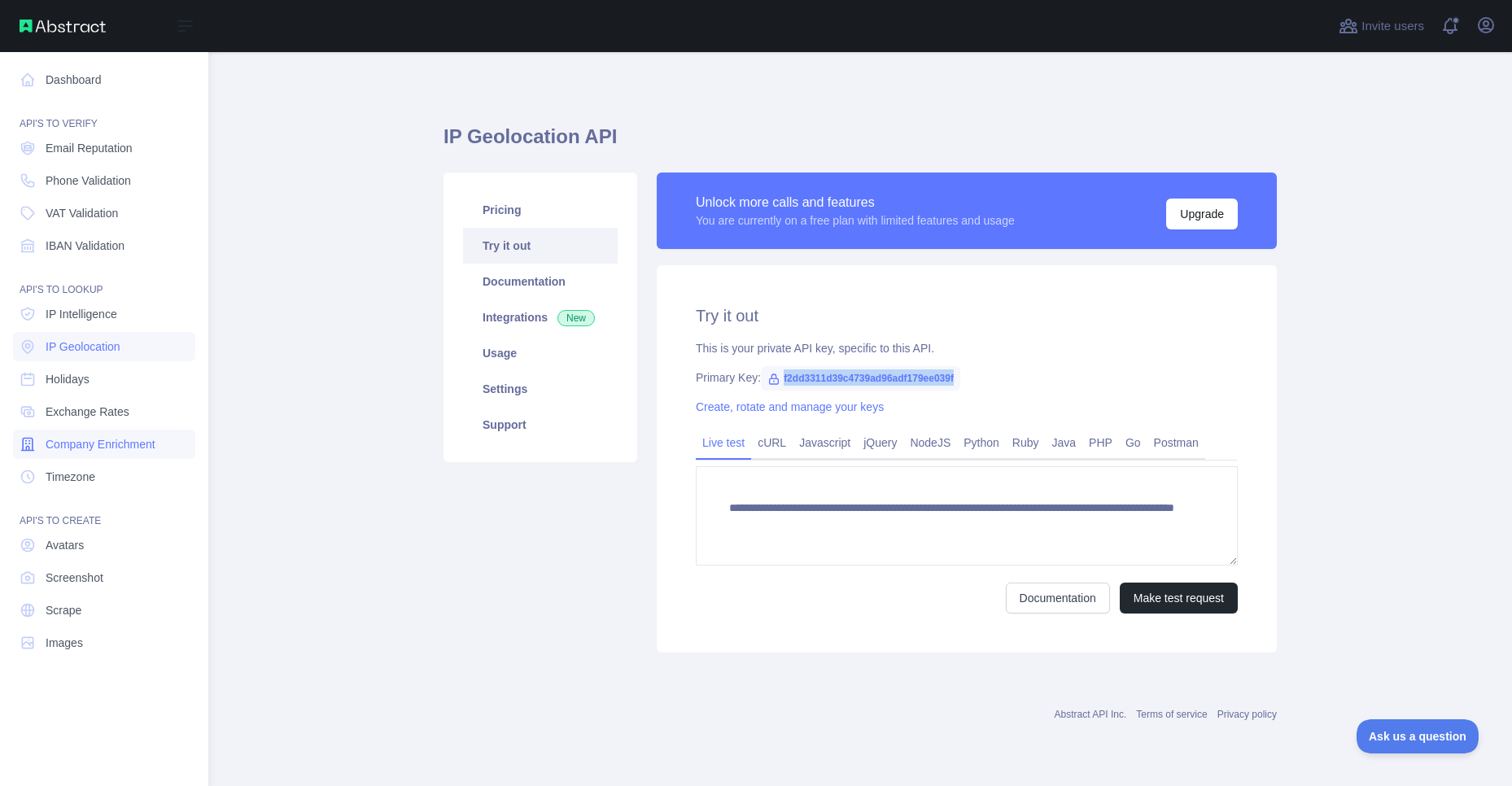
click at [127, 448] on span "Company Enrichment" at bounding box center [100, 444] width 110 height 16
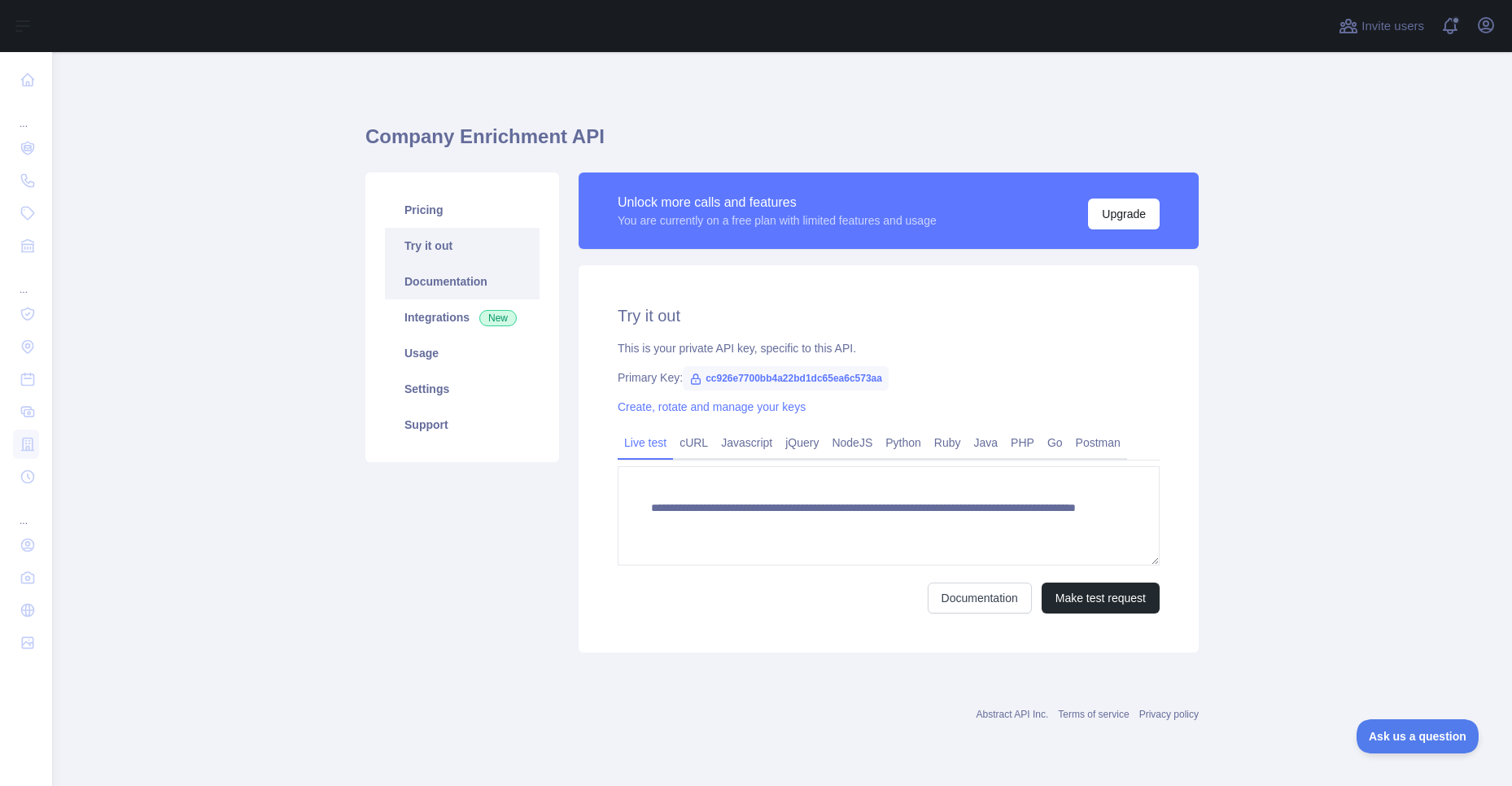
click at [480, 281] on link "Documentation" at bounding box center [463, 282] width 155 height 36
click at [426, 256] on link "Try it out" at bounding box center [463, 246] width 155 height 36
click at [761, 382] on span "cc926e7700bb4a22bd1dc65ea6c573aa" at bounding box center [786, 379] width 206 height 25
copy span "cc926e7700bb4a22bd1dc65ea6c573aa"
